Goal: Navigation & Orientation: Find specific page/section

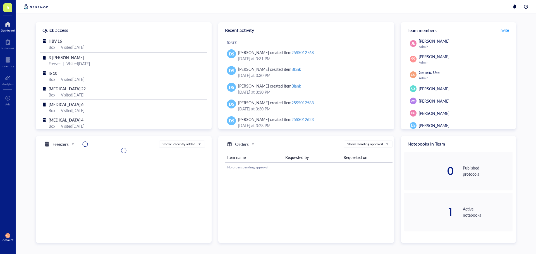
click at [504, 12] on div at bounding box center [276, 6] width 520 height 13
click at [526, 71] on div "Quick access HBV 16 Box | Visited 2 months ago 3-Chillie Nelson Freezer | Visit…" at bounding box center [276, 133] width 520 height 241
click at [7, 8] on span "S" at bounding box center [8, 7] width 3 height 7
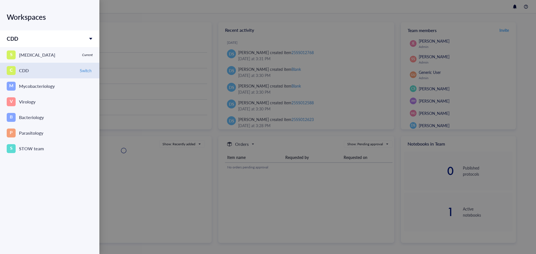
click at [59, 72] on div "C CDD" at bounding box center [41, 70] width 69 height 9
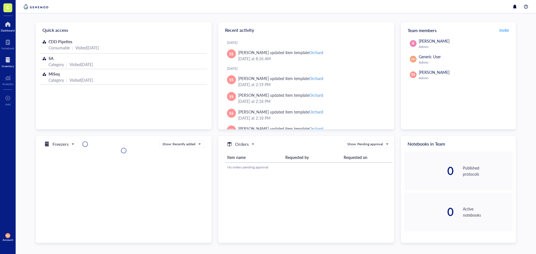
click at [10, 62] on div at bounding box center [8, 60] width 12 height 9
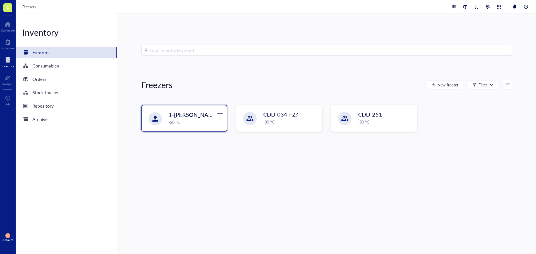
click at [202, 119] on div "1-Laurence Freezerburne -20 °C" at bounding box center [195, 118] width 55 height 15
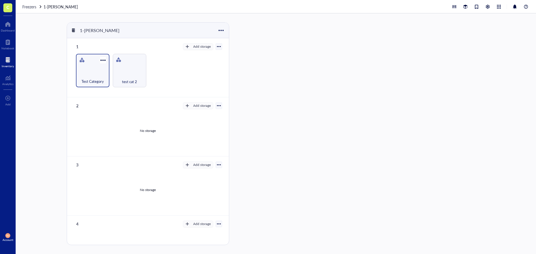
click at [84, 70] on div "Test Category" at bounding box center [92, 70] width 33 height 33
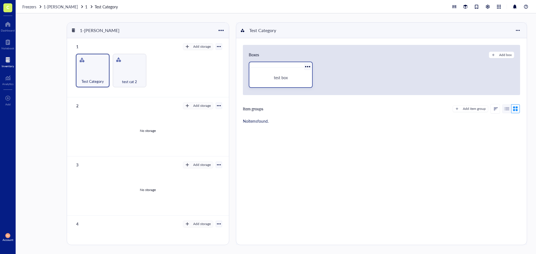
click at [267, 77] on div "test box" at bounding box center [281, 77] width 50 height 5
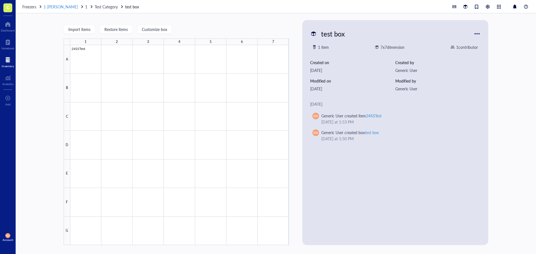
click at [70, 8] on span "1-Laurence Freezerburne" at bounding box center [61, 7] width 34 height 6
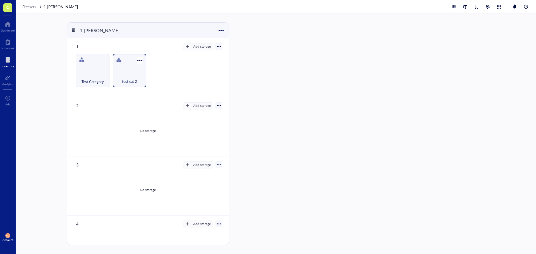
click at [133, 70] on div "test cat 2" at bounding box center [129, 70] width 33 height 33
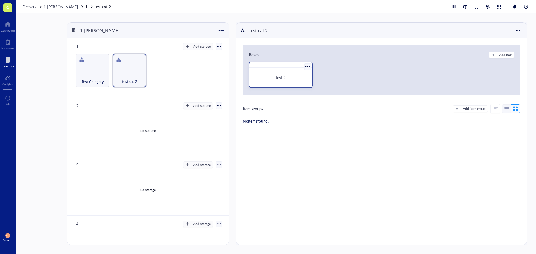
click at [286, 71] on div "test 2" at bounding box center [280, 77] width 59 height 15
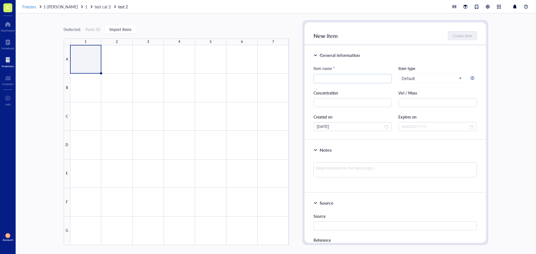
click at [32, 5] on span "Freezers" at bounding box center [29, 7] width 14 height 6
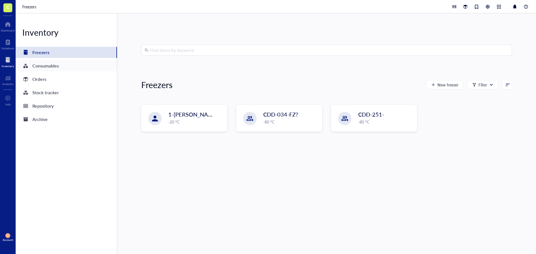
click at [44, 63] on div "Consumables" at bounding box center [45, 66] width 26 height 8
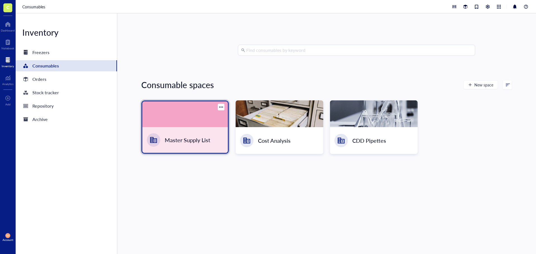
click at [159, 118] on div at bounding box center [184, 115] width 85 height 26
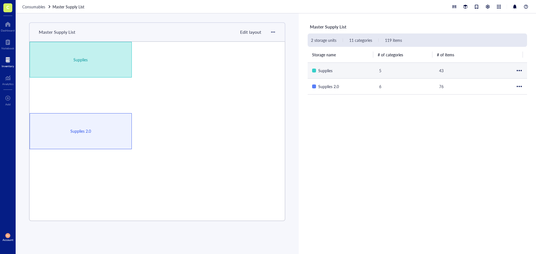
click at [62, 46] on div "Supplies" at bounding box center [81, 60] width 102 height 36
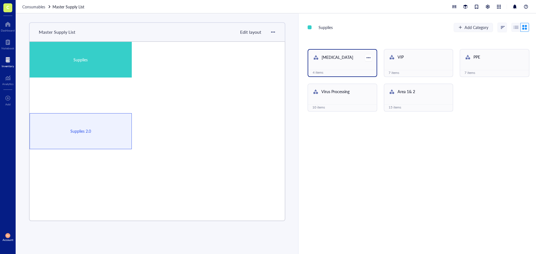
click at [340, 61] on div "Rabies" at bounding box center [338, 57] width 52 height 7
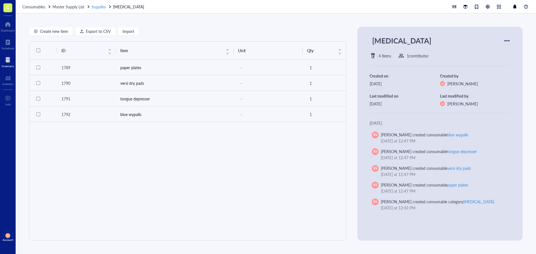
click at [97, 5] on span "Supplies" at bounding box center [98, 7] width 14 height 6
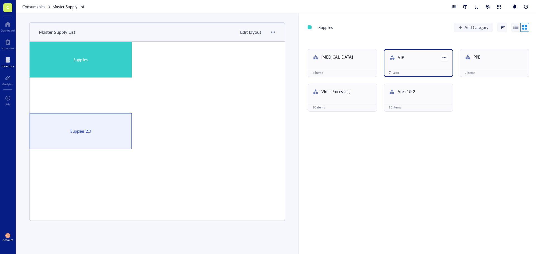
click at [392, 63] on div "VIP" at bounding box center [418, 58] width 68 height 16
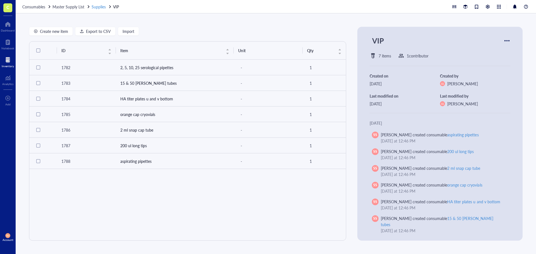
click at [94, 6] on span "Supplies" at bounding box center [98, 7] width 14 height 6
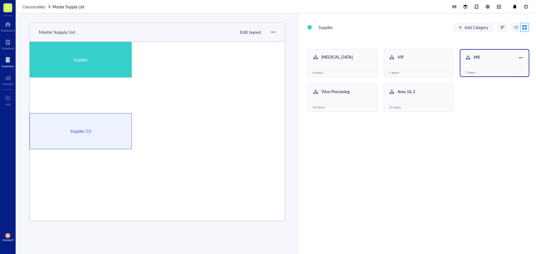
click at [472, 62] on div "PPE" at bounding box center [494, 58] width 68 height 16
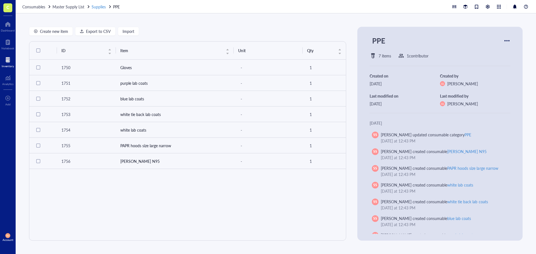
click at [99, 8] on span "Supplies" at bounding box center [98, 7] width 14 height 6
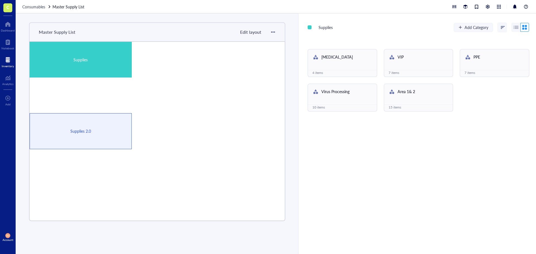
click at [348, 83] on div "Rabies 4 items VIP 7 items PPE 7 items Virus Processing 10 items Area 1& 2 15 i…" at bounding box center [417, 80] width 221 height 62
click at [348, 93] on span "Virus Processing" at bounding box center [335, 92] width 28 height 6
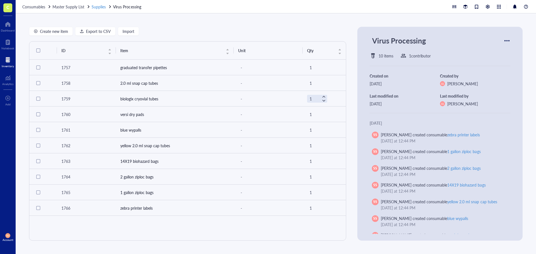
click at [93, 4] on div "Supplies" at bounding box center [98, 7] width 14 height 6
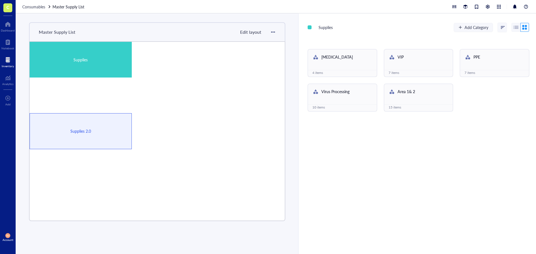
click at [68, 9] on link "Master Supply List" at bounding box center [68, 7] width 33 height 6
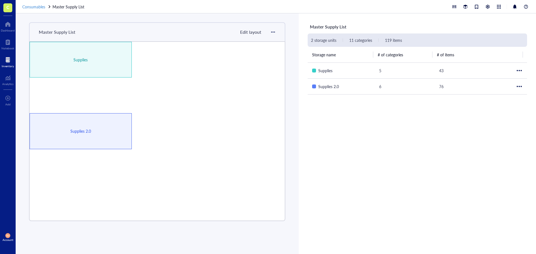
click at [32, 8] on span "Consumables" at bounding box center [33, 7] width 23 height 6
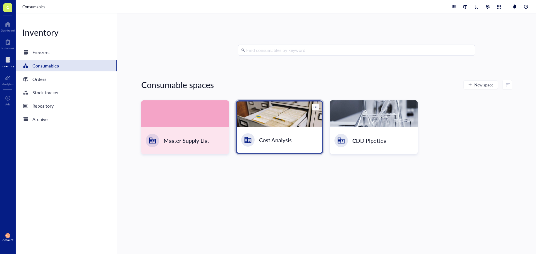
click at [284, 110] on div at bounding box center [279, 115] width 85 height 26
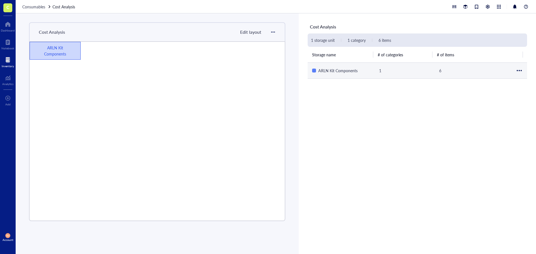
click at [351, 66] on td "ARLN Kit Components" at bounding box center [340, 71] width 67 height 16
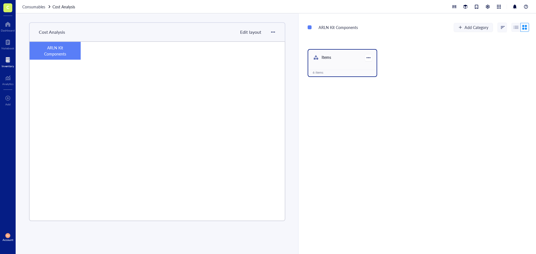
click at [332, 66] on div "Items 6 items" at bounding box center [341, 63] width 69 height 28
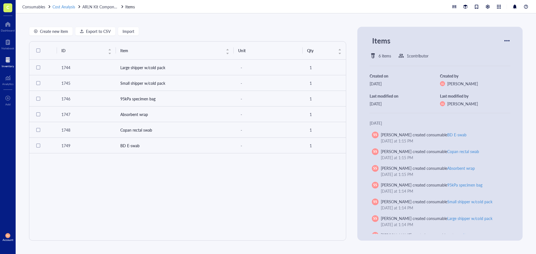
click at [62, 6] on span "Cost Analysis" at bounding box center [63, 7] width 23 height 6
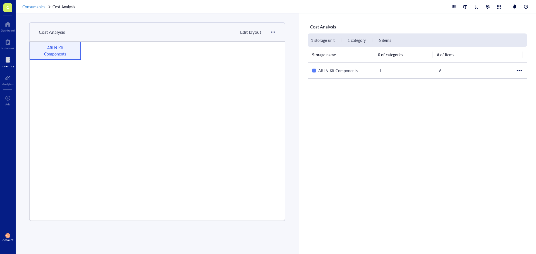
click at [38, 6] on span "Consumables" at bounding box center [33, 7] width 23 height 6
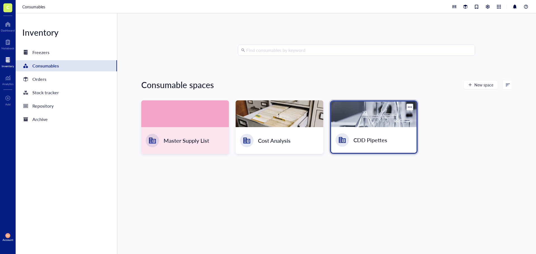
click at [379, 128] on div "CDD Pipettes" at bounding box center [373, 140] width 85 height 26
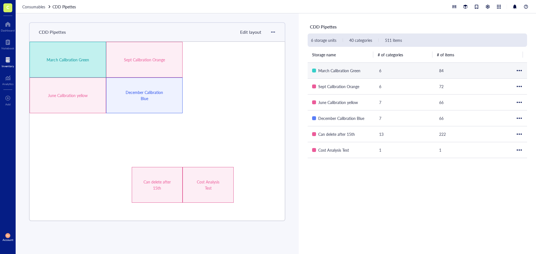
click at [77, 69] on div "March Calibration Green" at bounding box center [68, 60] width 76 height 36
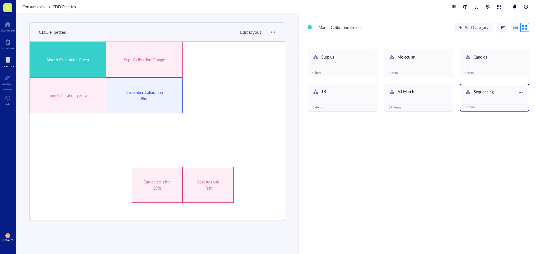
click at [471, 95] on div "Sequencing" at bounding box center [490, 92] width 52 height 7
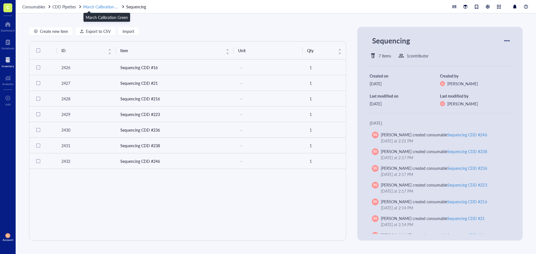
click at [95, 4] on span "March Calibration Green" at bounding box center [104, 7] width 42 height 6
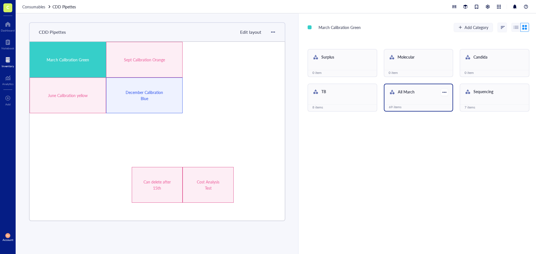
click at [409, 107] on div "69 items" at bounding box center [418, 107] width 59 height 5
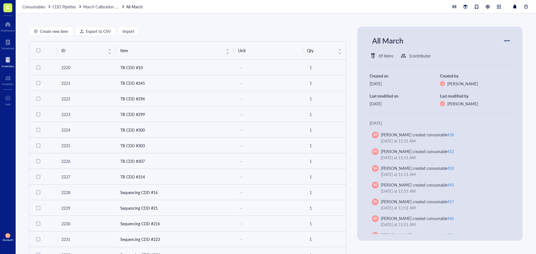
click at [12, 58] on div at bounding box center [8, 60] width 12 height 9
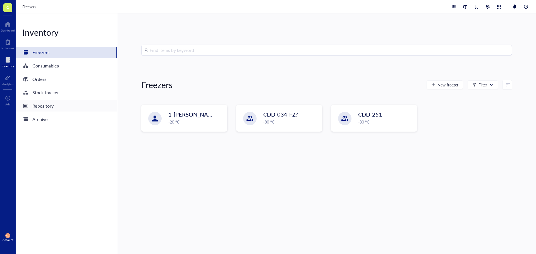
click at [49, 107] on div "Repository" at bounding box center [42, 106] width 21 height 8
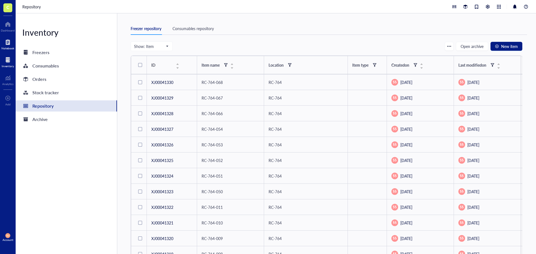
click at [7, 44] on div at bounding box center [7, 42] width 13 height 9
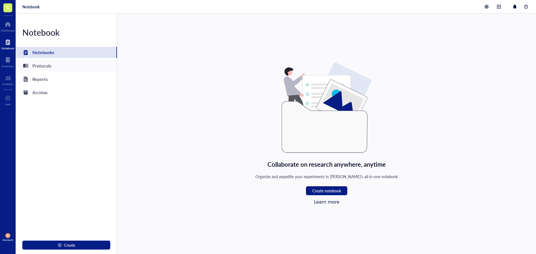
click at [50, 67] on div "Protocols" at bounding box center [41, 66] width 19 height 8
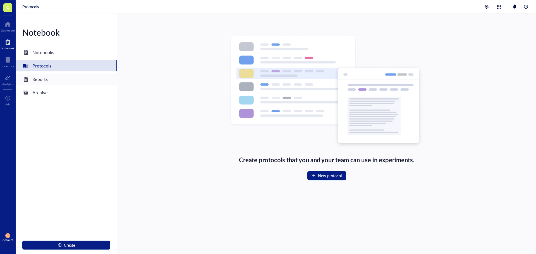
click at [46, 75] on div "Reports" at bounding box center [66, 79] width 101 height 11
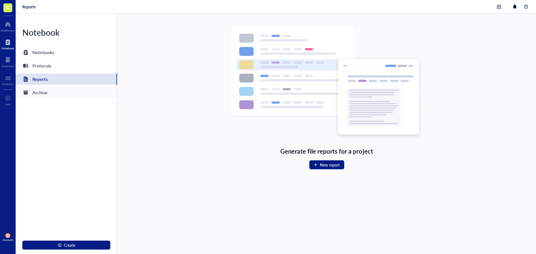
click at [49, 93] on div "Archive" at bounding box center [66, 92] width 101 height 11
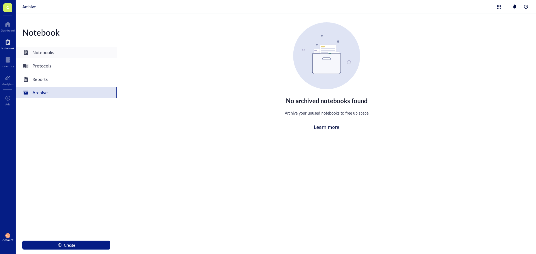
click at [42, 50] on div "Notebooks" at bounding box center [43, 53] width 22 height 8
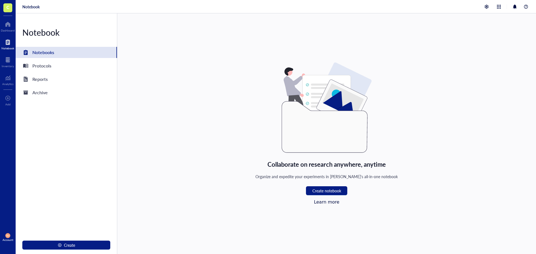
click at [4, 8] on span "C" at bounding box center [7, 7] width 9 height 9
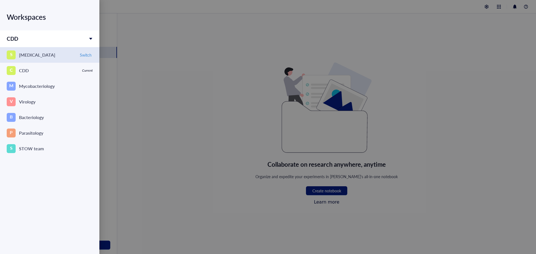
click at [36, 56] on div "[MEDICAL_DATA]" at bounding box center [37, 55] width 36 height 8
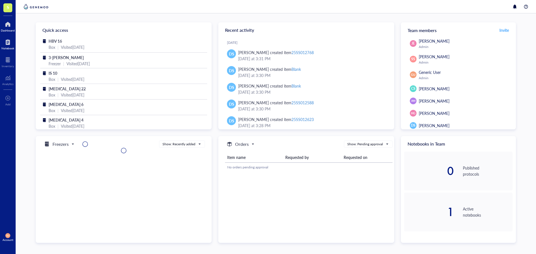
click at [9, 47] on div "Notebook" at bounding box center [7, 48] width 13 height 3
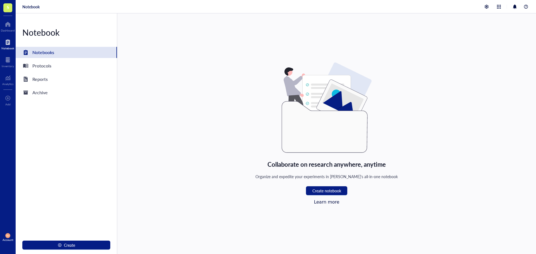
click at [8, 6] on span "S" at bounding box center [8, 7] width 3 height 7
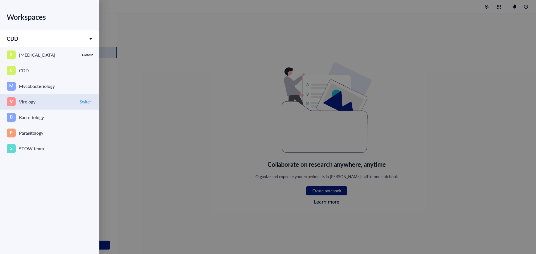
click at [33, 95] on link "V Virology Switch" at bounding box center [49, 102] width 99 height 16
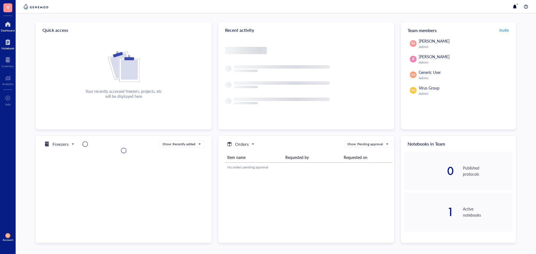
click at [11, 44] on div at bounding box center [7, 42] width 13 height 9
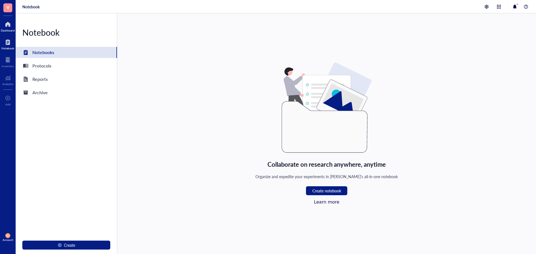
click at [8, 33] on div "Dashboard" at bounding box center [8, 26] width 16 height 16
click at [10, 27] on div at bounding box center [8, 24] width 14 height 9
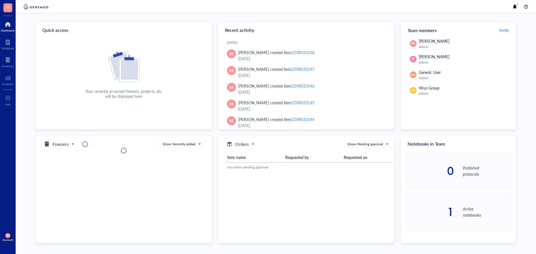
click at [453, 209] on div "1 Active notebooks" at bounding box center [458, 212] width 108 height 39
click at [447, 212] on div "1" at bounding box center [429, 211] width 50 height 11
click at [6, 41] on div at bounding box center [7, 42] width 13 height 9
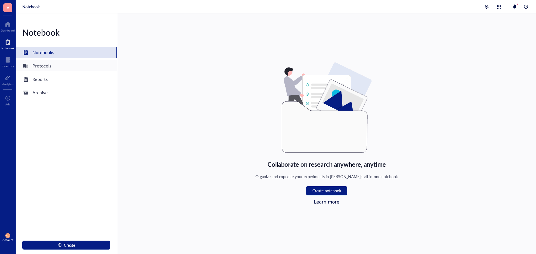
click at [56, 70] on div "Protocols" at bounding box center [66, 65] width 101 height 11
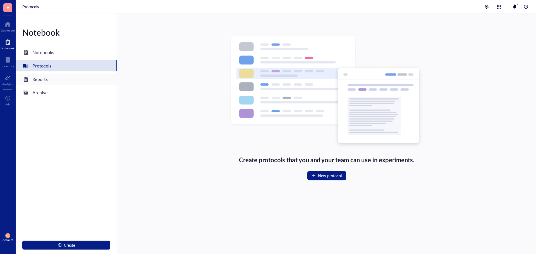
click at [54, 78] on div "Reports" at bounding box center [66, 79] width 101 height 11
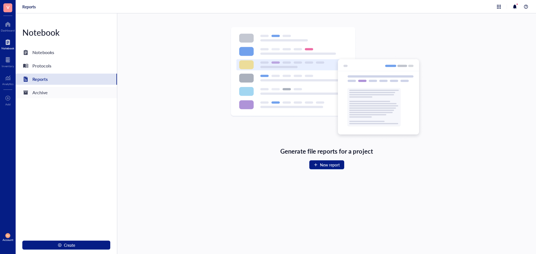
click at [56, 89] on div "Archive" at bounding box center [66, 92] width 101 height 11
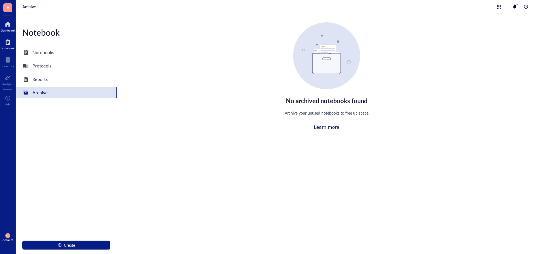
click at [7, 23] on div at bounding box center [8, 24] width 14 height 9
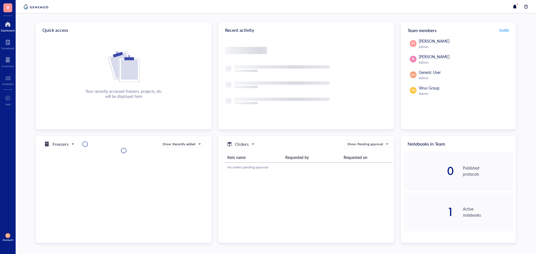
click at [7, 12] on span "V" at bounding box center [7, 7] width 9 height 9
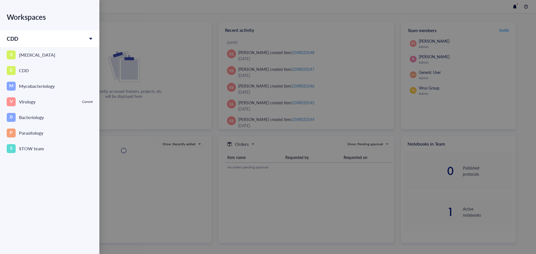
click at [523, 35] on div at bounding box center [268, 127] width 536 height 254
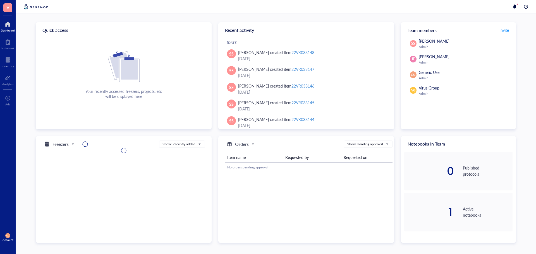
click at [10, 239] on div "Account" at bounding box center [8, 239] width 11 height 3
click at [42, 246] on link "Logout" at bounding box center [39, 247] width 37 height 10
